Goal: Find contact information: Find contact information

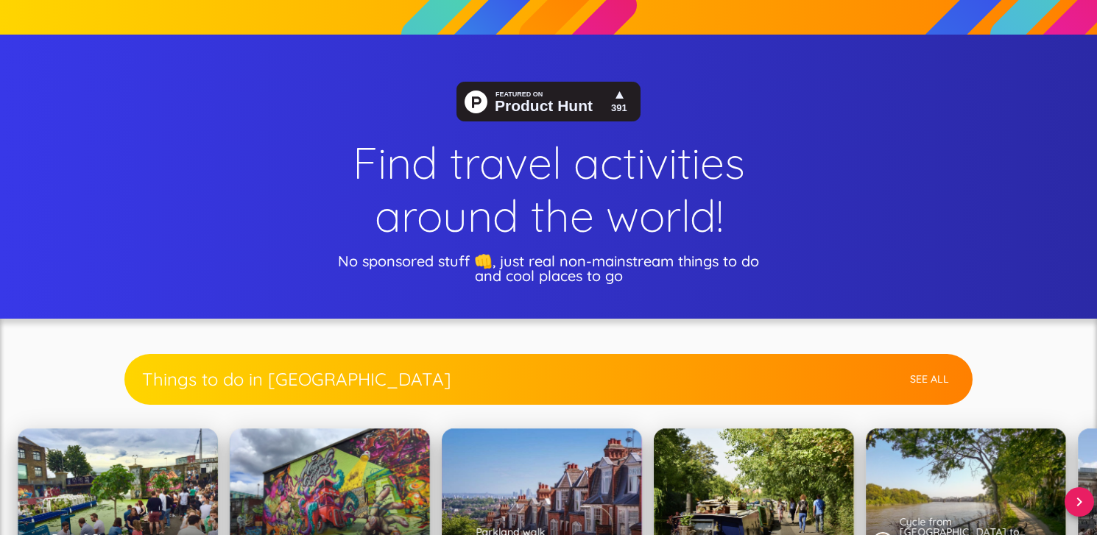
scroll to position [502, 0]
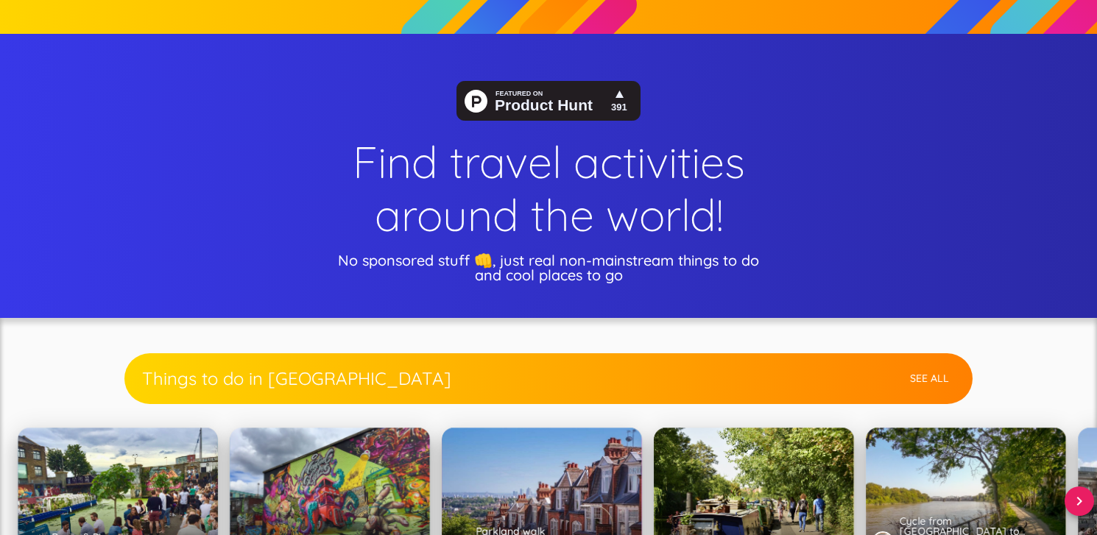
click at [553, 102] on img at bounding box center [549, 101] width 184 height 40
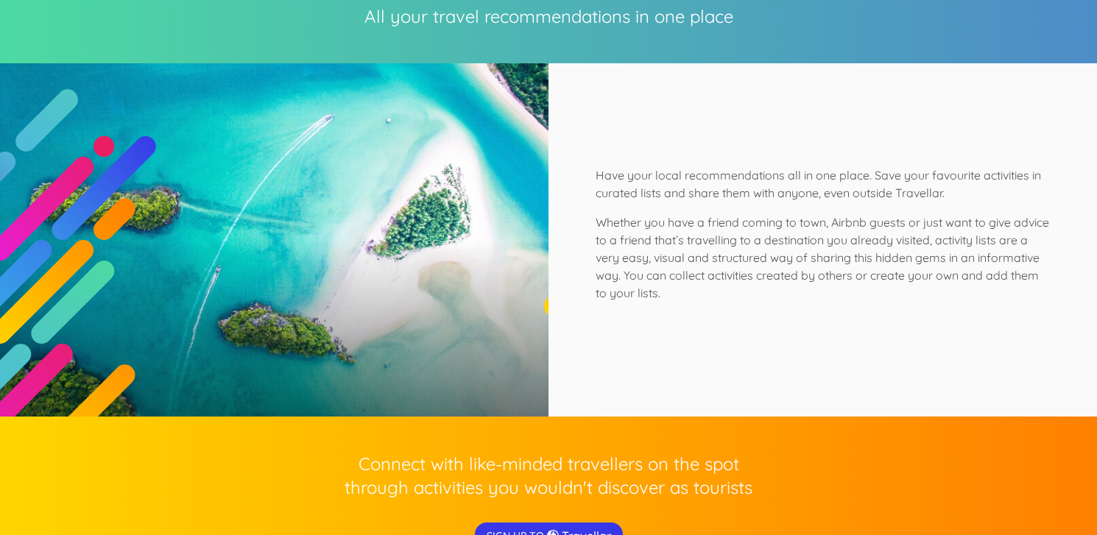
scroll to position [3410, 0]
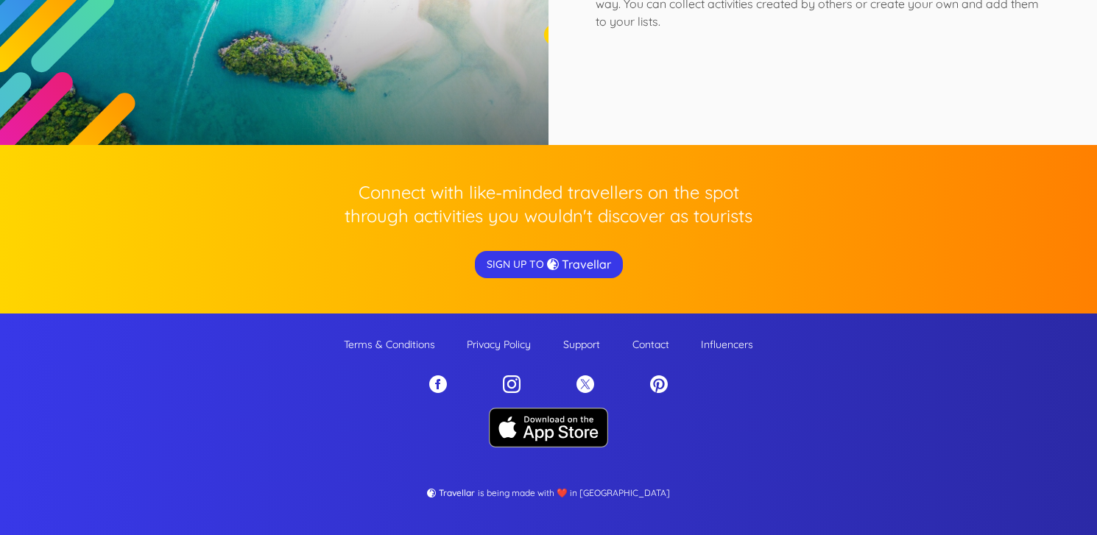
click at [659, 343] on p "Contact" at bounding box center [651, 344] width 37 height 15
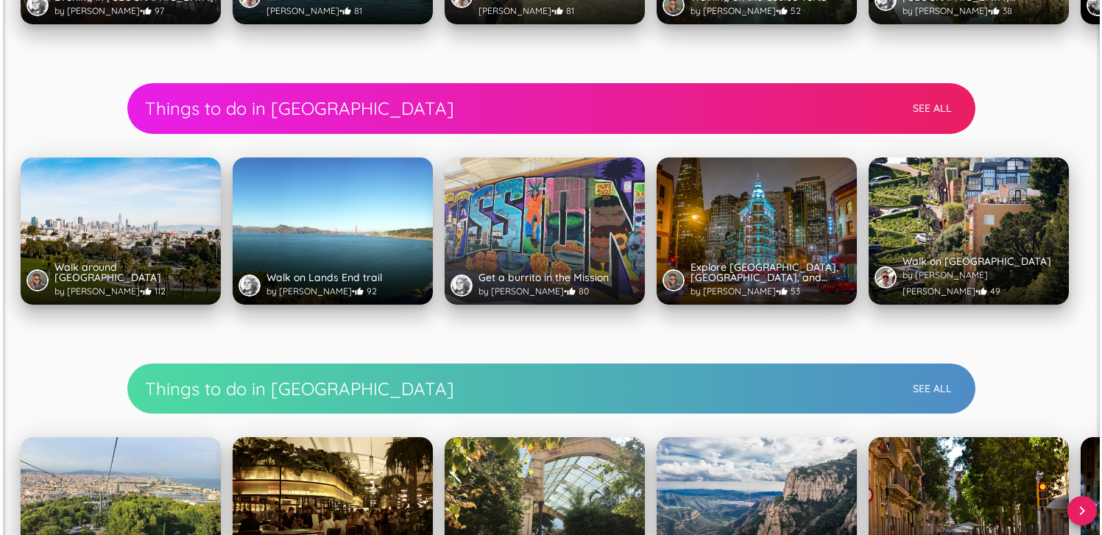
scroll to position [1210, 0]
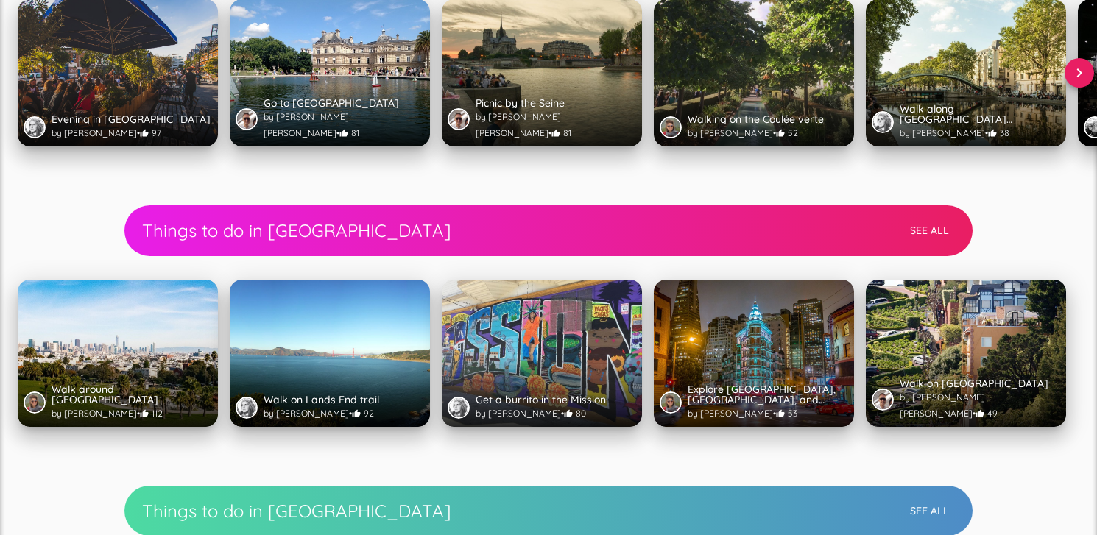
click at [525, 130] on span "by Guillo Bresciano • 81" at bounding box center [524, 124] width 96 height 27
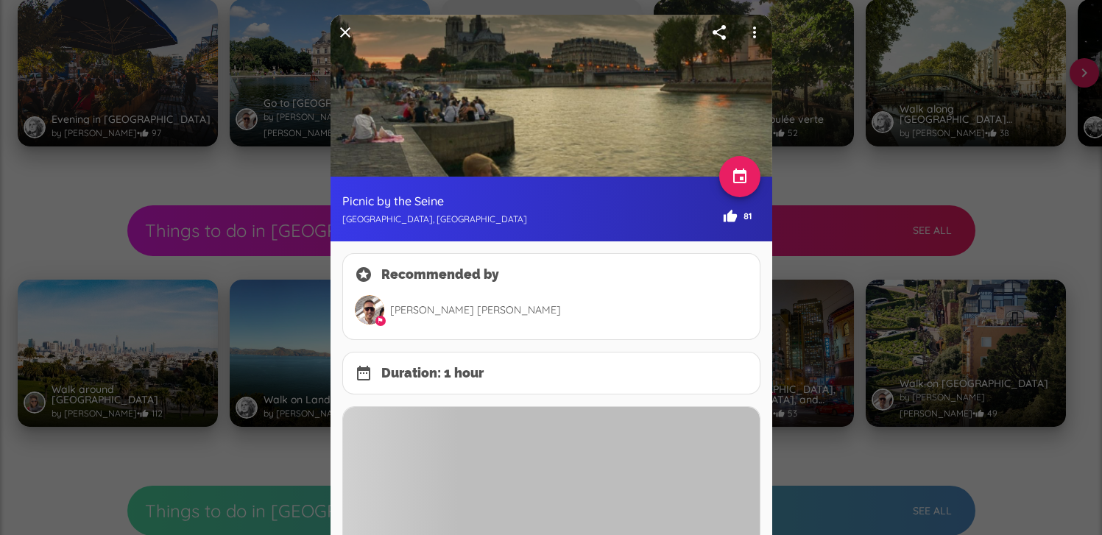
drag, startPoint x: 471, startPoint y: 307, endPoint x: 406, endPoint y: 308, distance: 65.5
click at [406, 308] on p "Guillo Bresciano" at bounding box center [566, 310] width 364 height 27
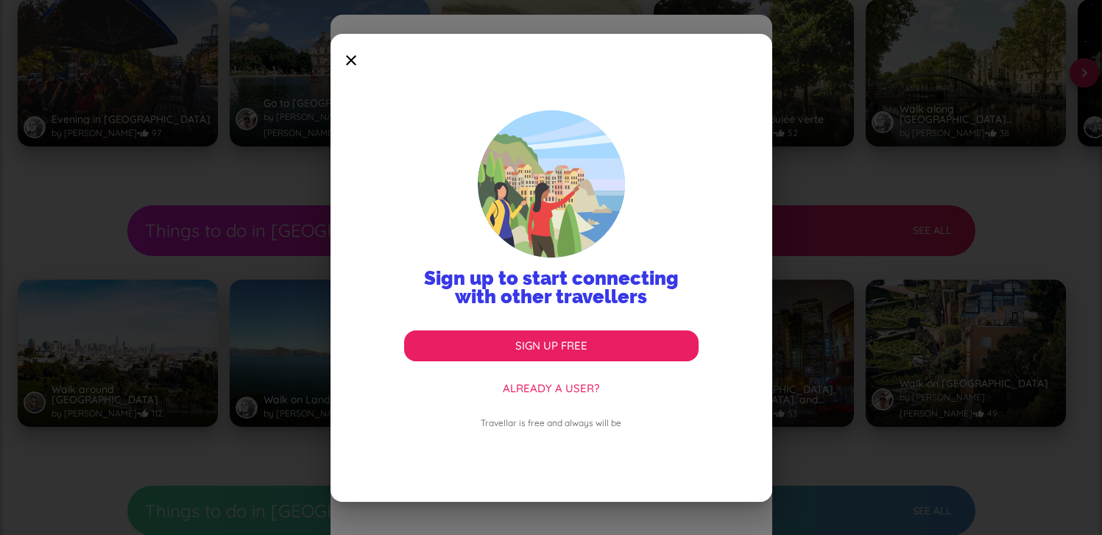
click at [345, 64] on icon at bounding box center [351, 60] width 41 height 41
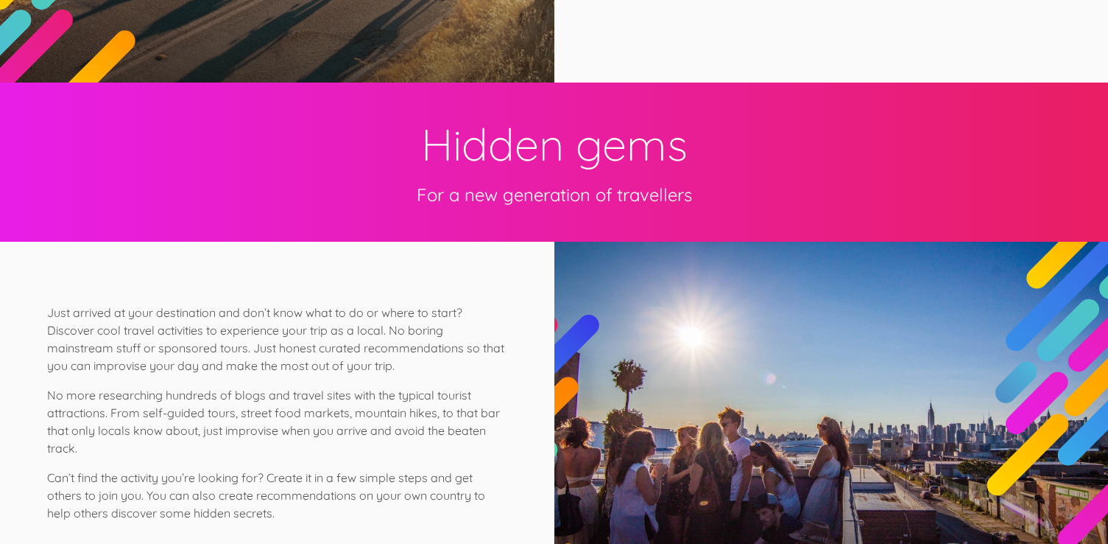
scroll to position [3404, 0]
